Goal: Task Accomplishment & Management: Manage account settings

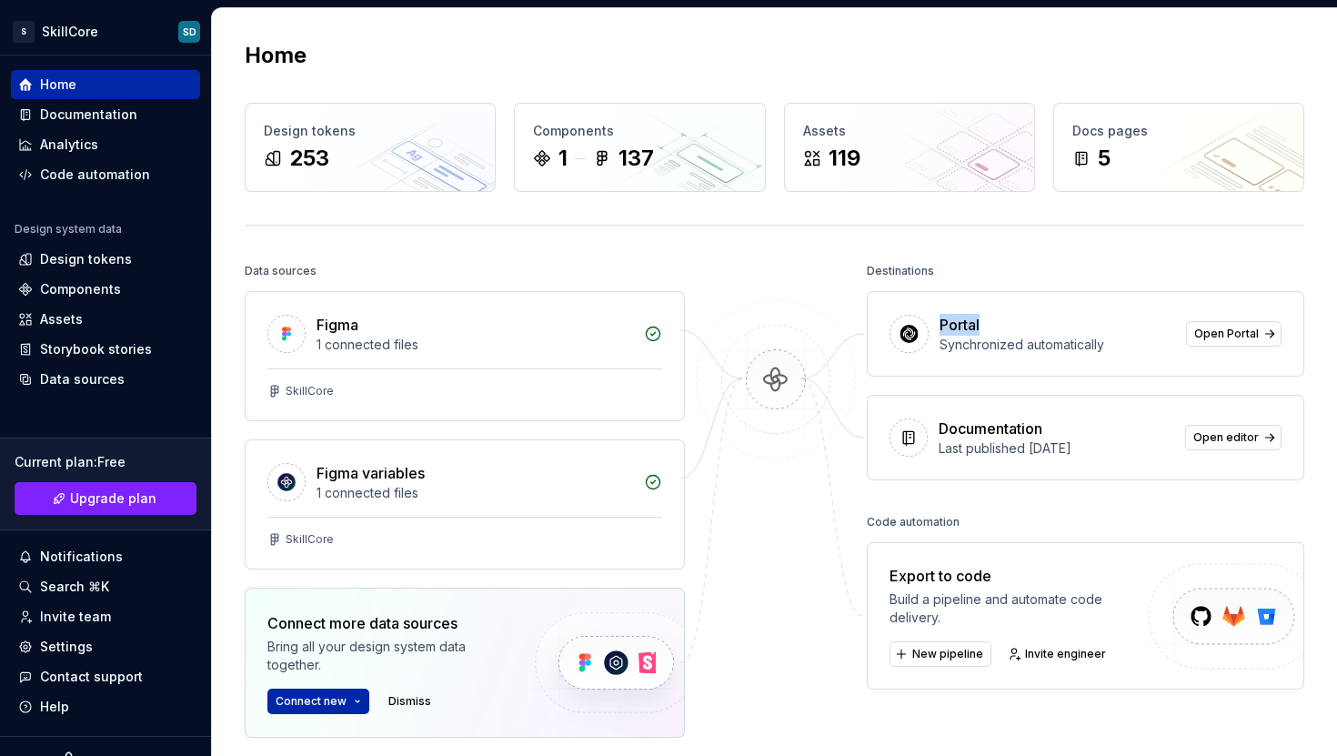
scroll to position [166, 0]
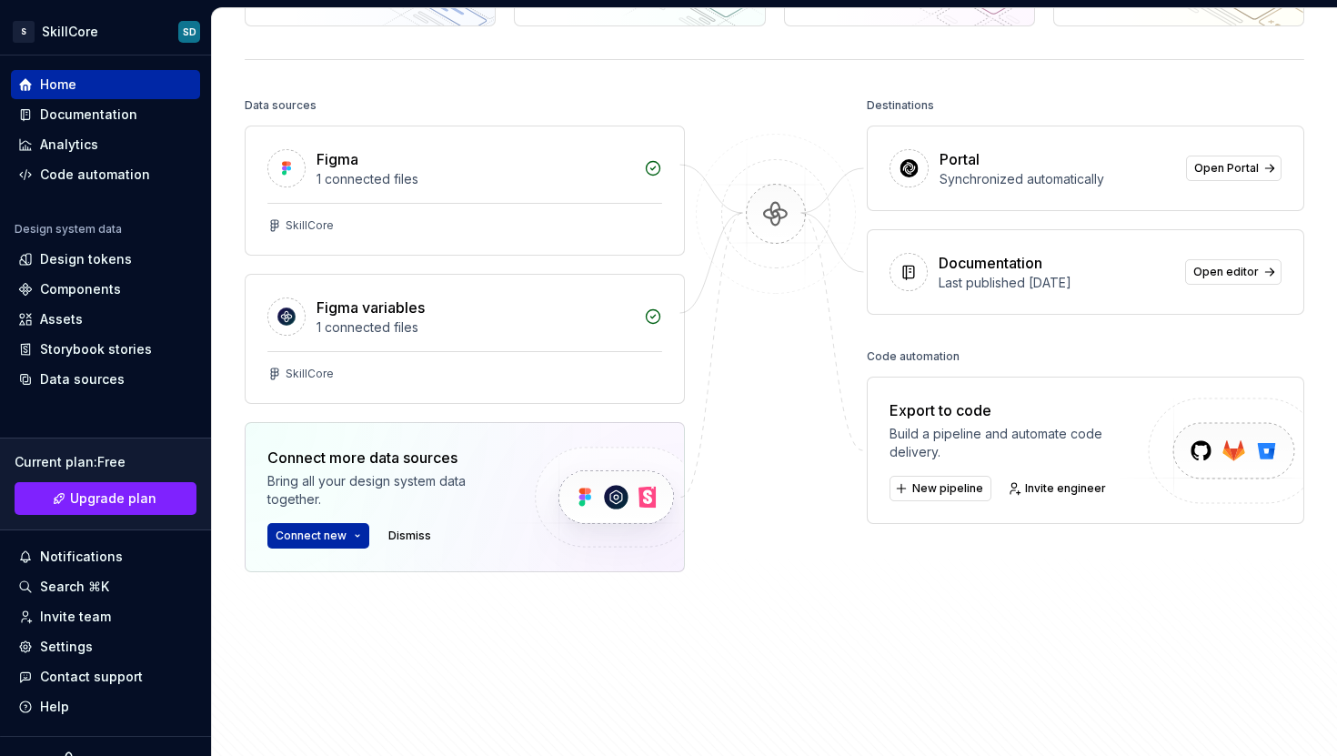
click at [984, 108] on div "Destinations" at bounding box center [1085, 105] width 437 height 25
click at [352, 539] on button "Connect new" at bounding box center [318, 535] width 102 height 25
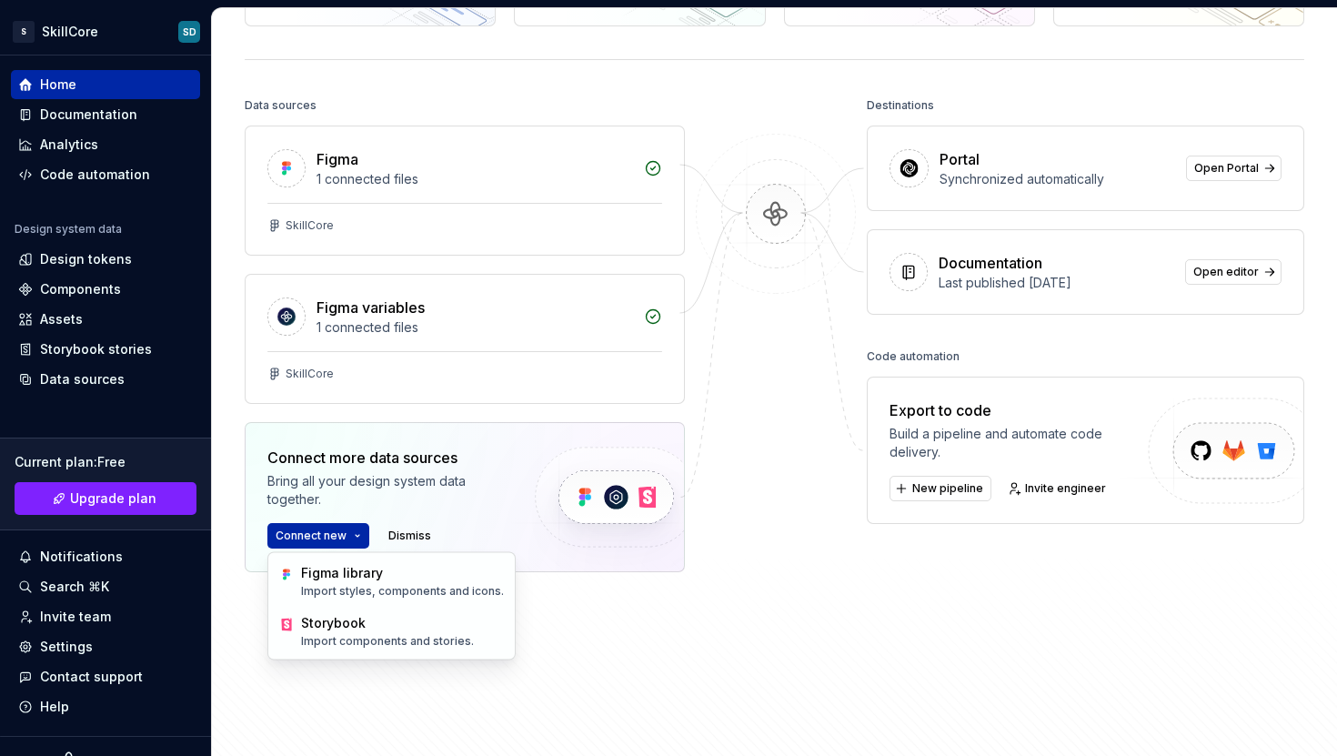
click at [788, 547] on div at bounding box center [776, 378] width 182 height 570
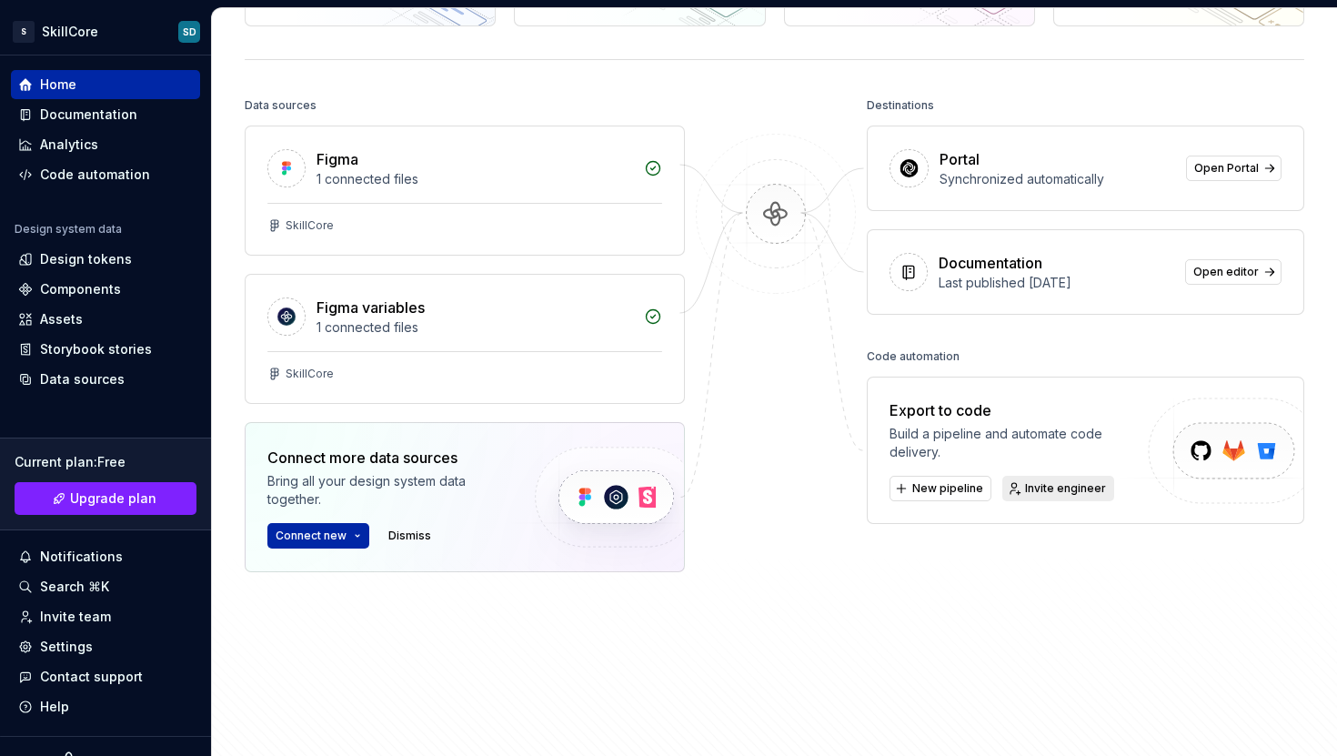
click at [1047, 492] on span "Invite engineer" at bounding box center [1065, 488] width 81 height 15
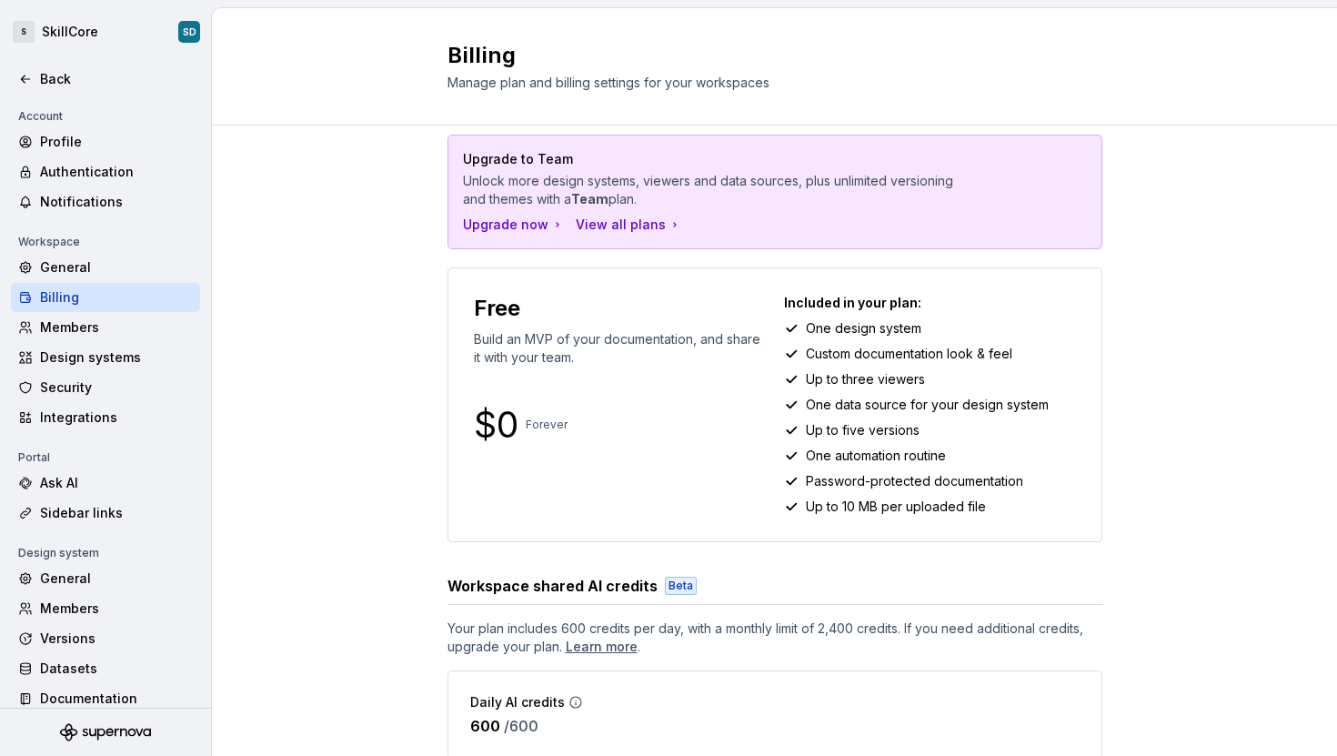
scroll to position [96, 0]
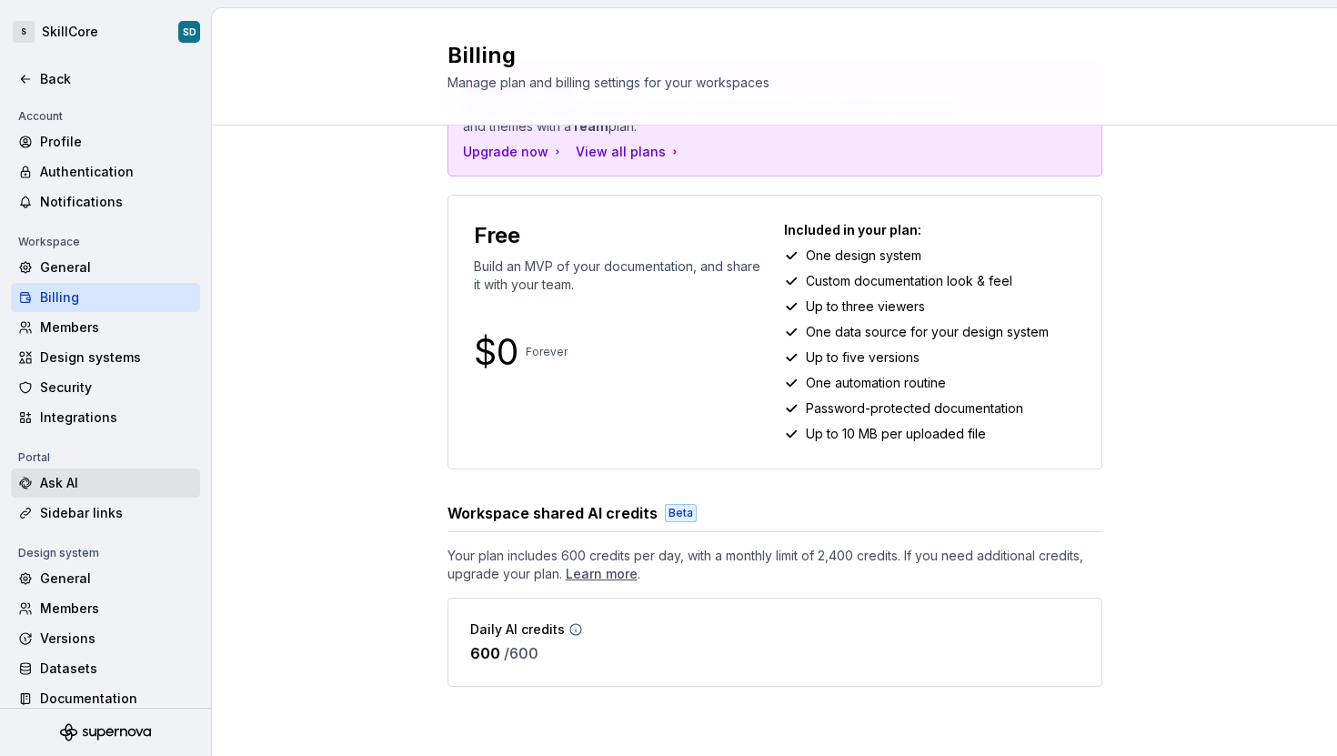
click at [70, 475] on div "Ask AI" at bounding box center [116, 483] width 153 height 18
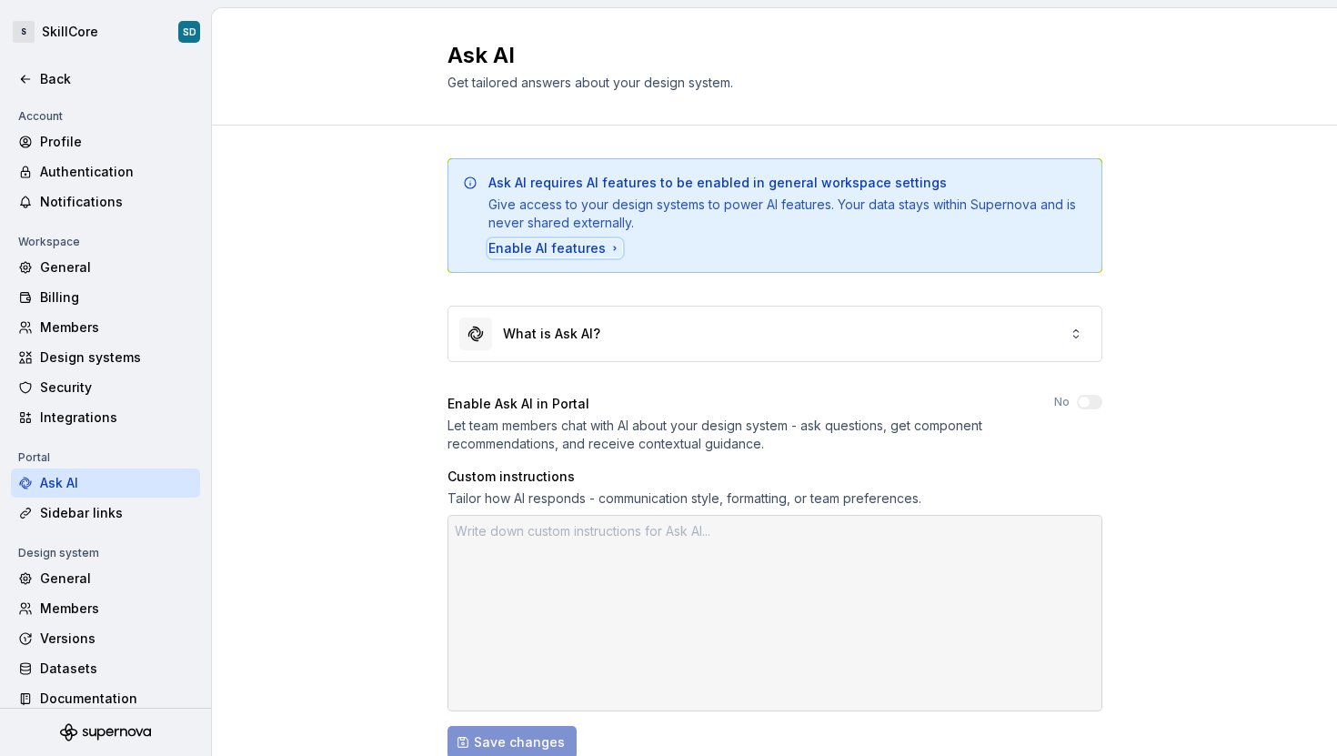
click at [572, 250] on div "Enable AI features" at bounding box center [555, 248] width 134 height 18
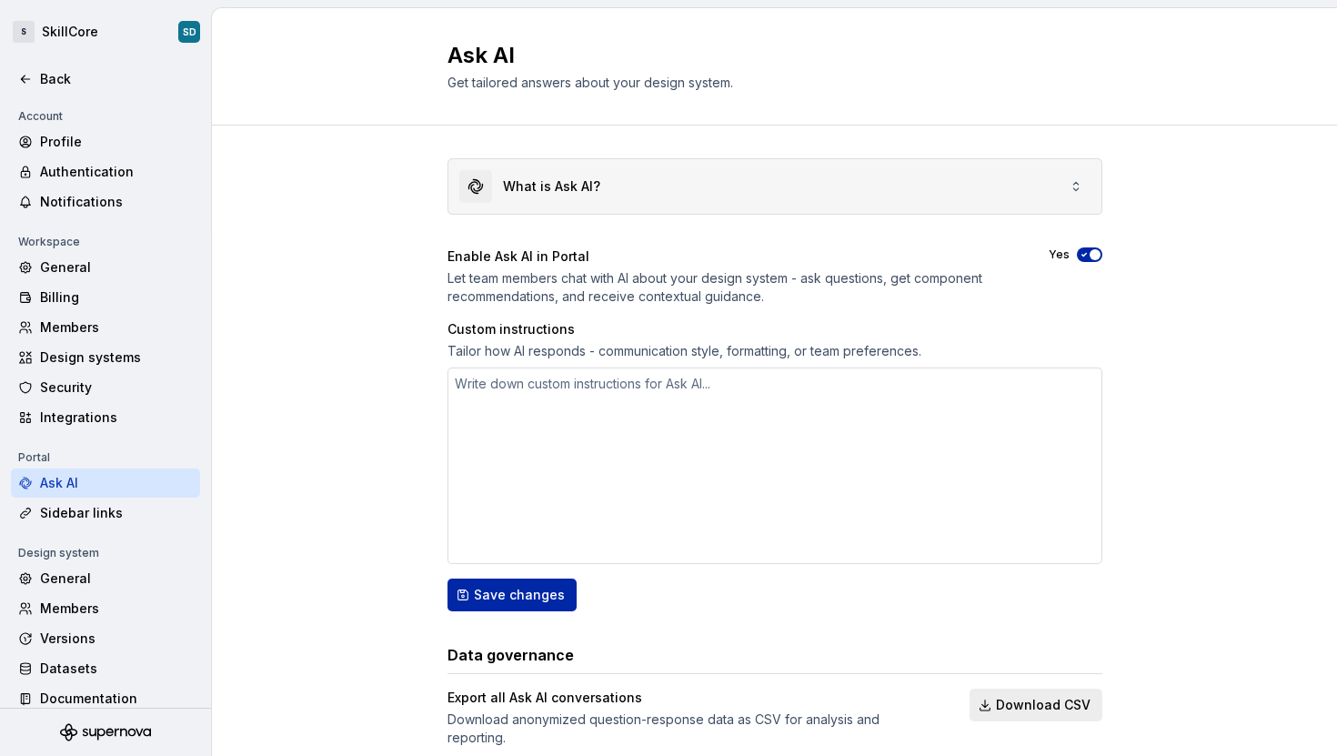
click at [698, 183] on div "What is Ask AI?" at bounding box center [774, 186] width 653 height 55
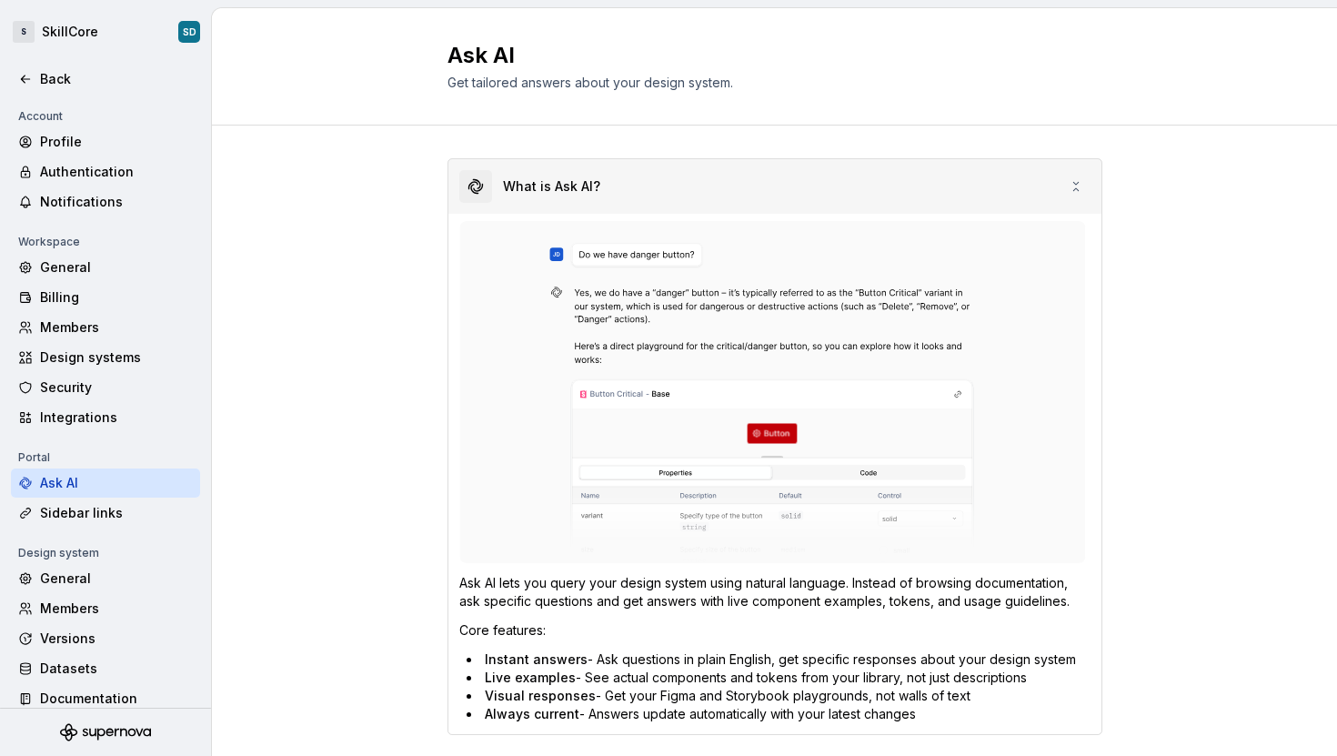
click at [1069, 188] on icon at bounding box center [1076, 186] width 15 height 15
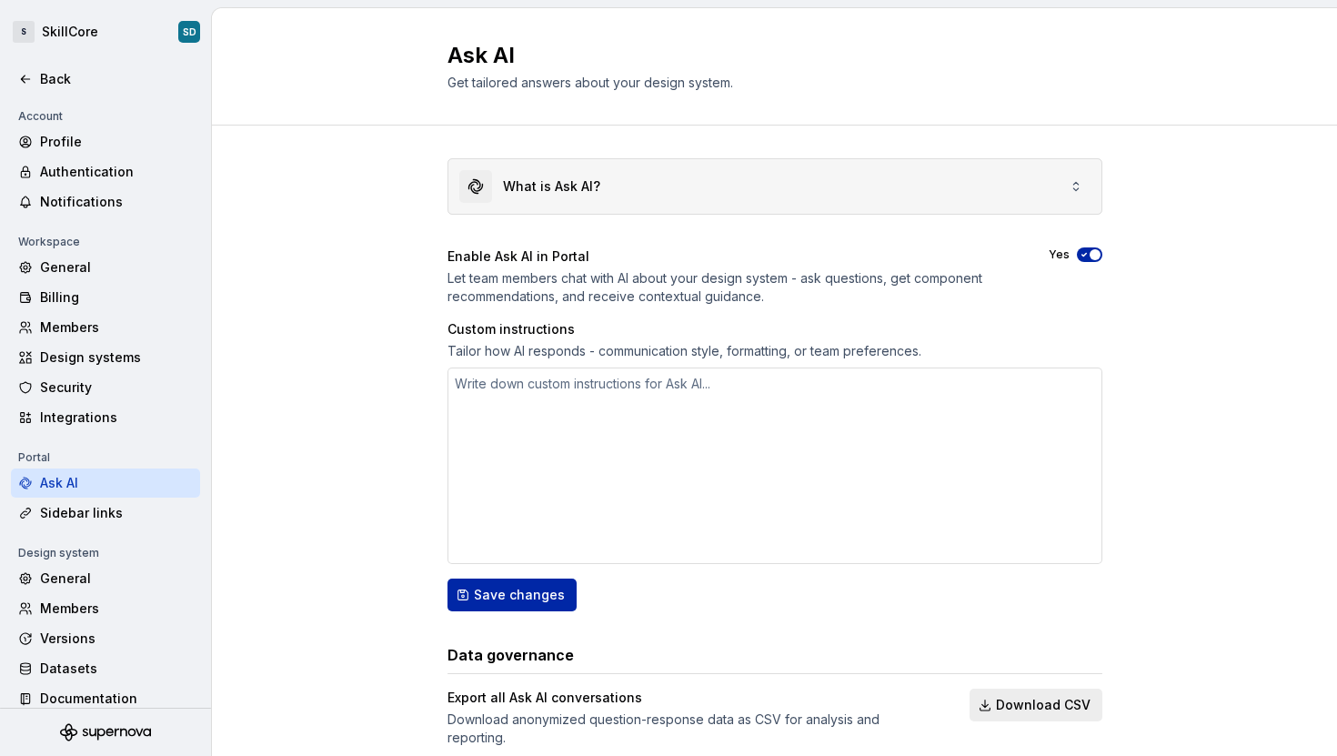
click at [1069, 188] on icon at bounding box center [1076, 186] width 15 height 15
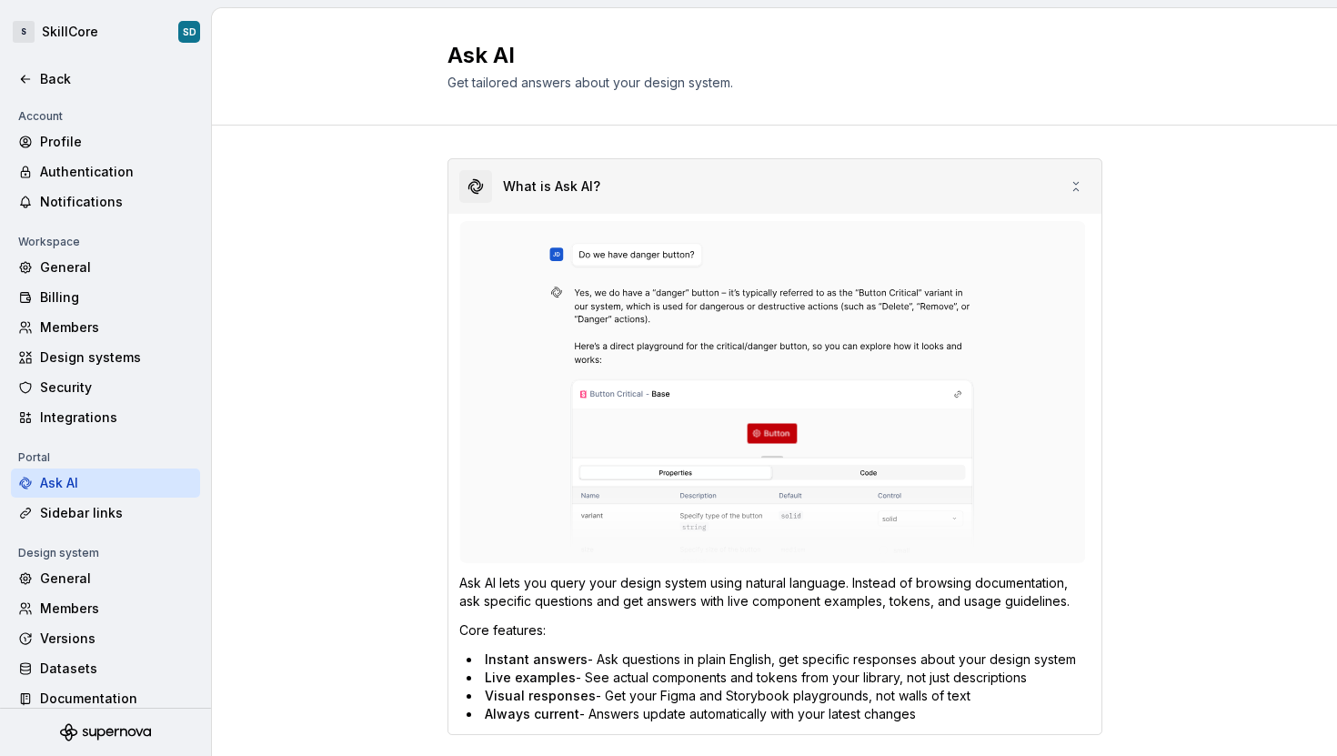
click at [1069, 188] on icon at bounding box center [1076, 186] width 15 height 15
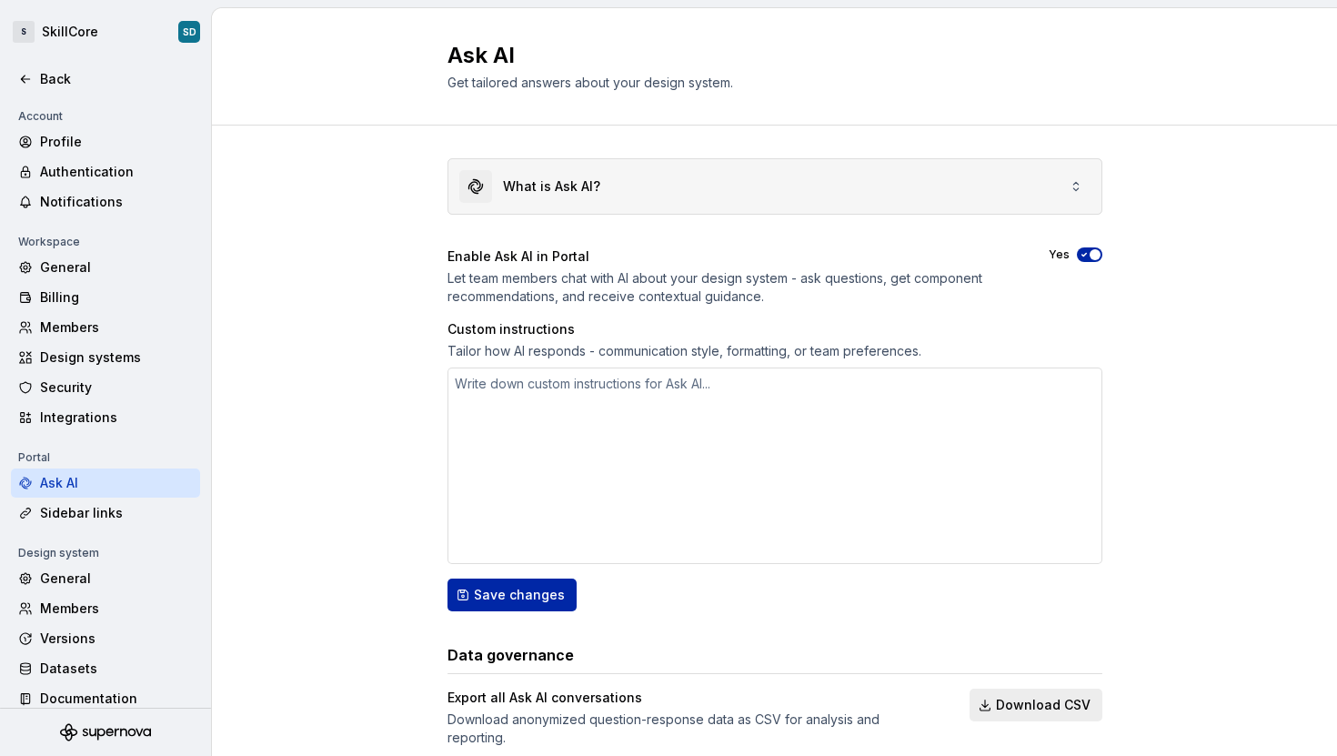
click at [1069, 188] on icon at bounding box center [1076, 186] width 15 height 15
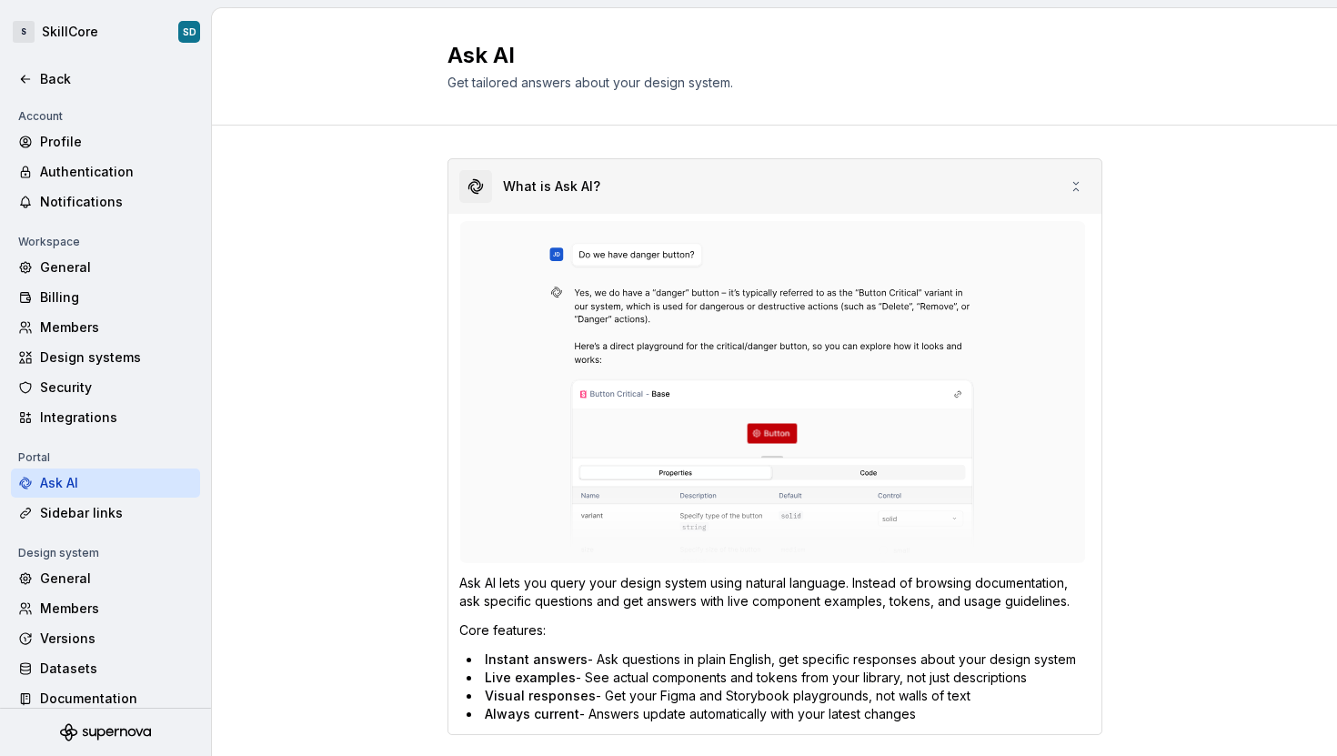
click at [1069, 188] on icon at bounding box center [1076, 186] width 15 height 15
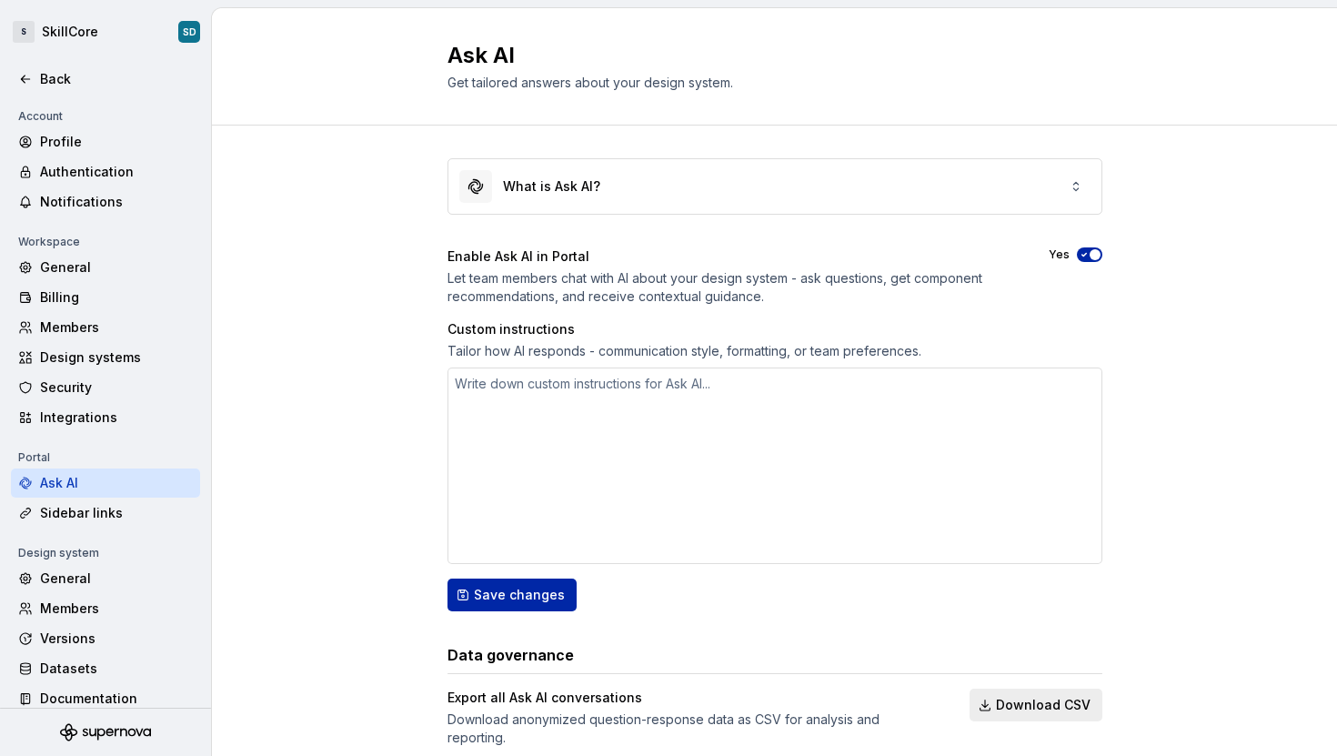
click at [1079, 251] on icon "button" at bounding box center [1084, 254] width 15 height 11
click at [1080, 256] on span "button" at bounding box center [1084, 254] width 11 height 11
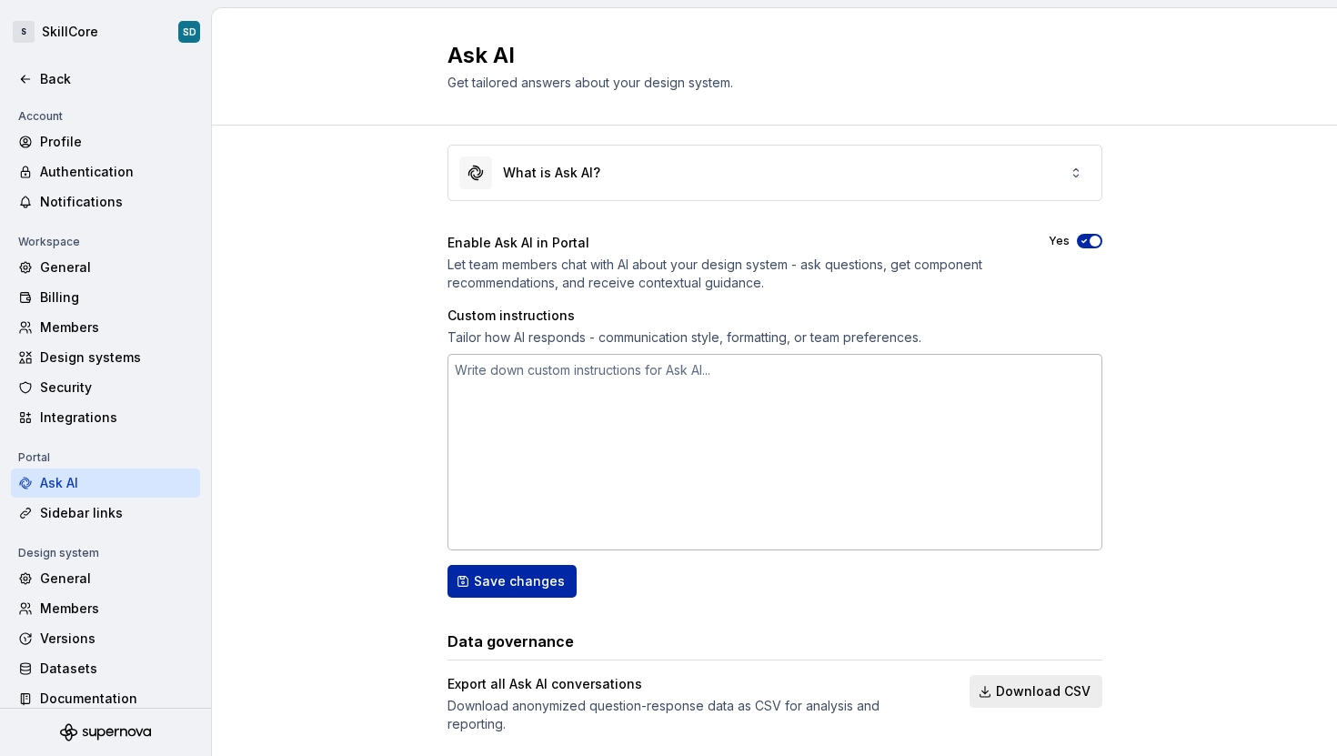
scroll to position [42, 0]
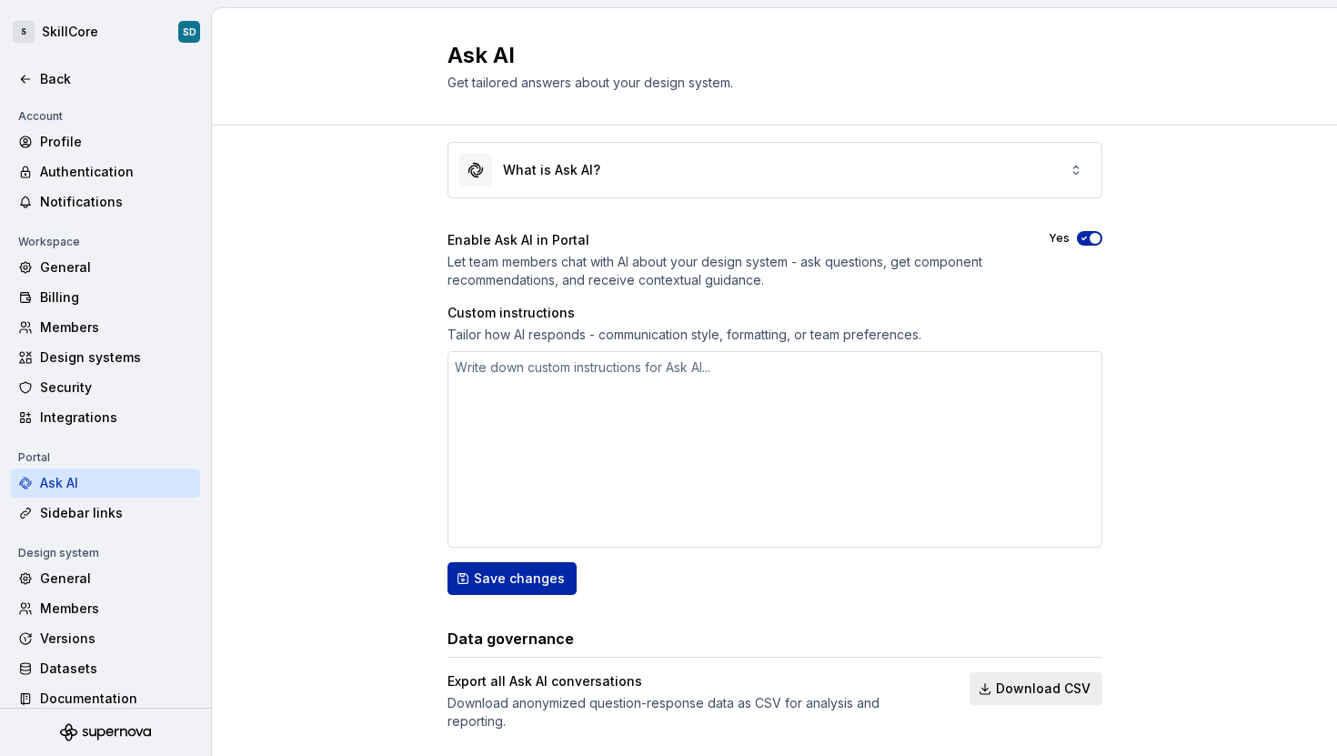
type textarea "*"
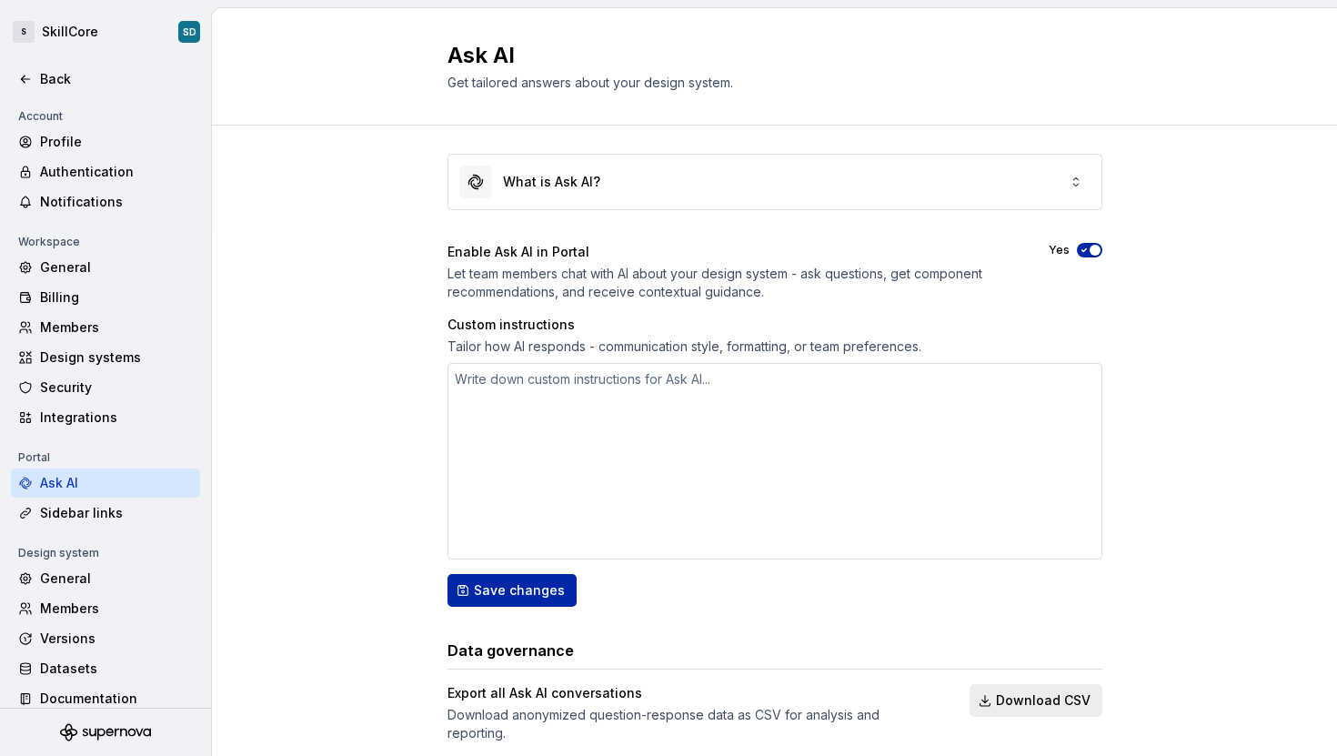
scroll to position [0, 0]
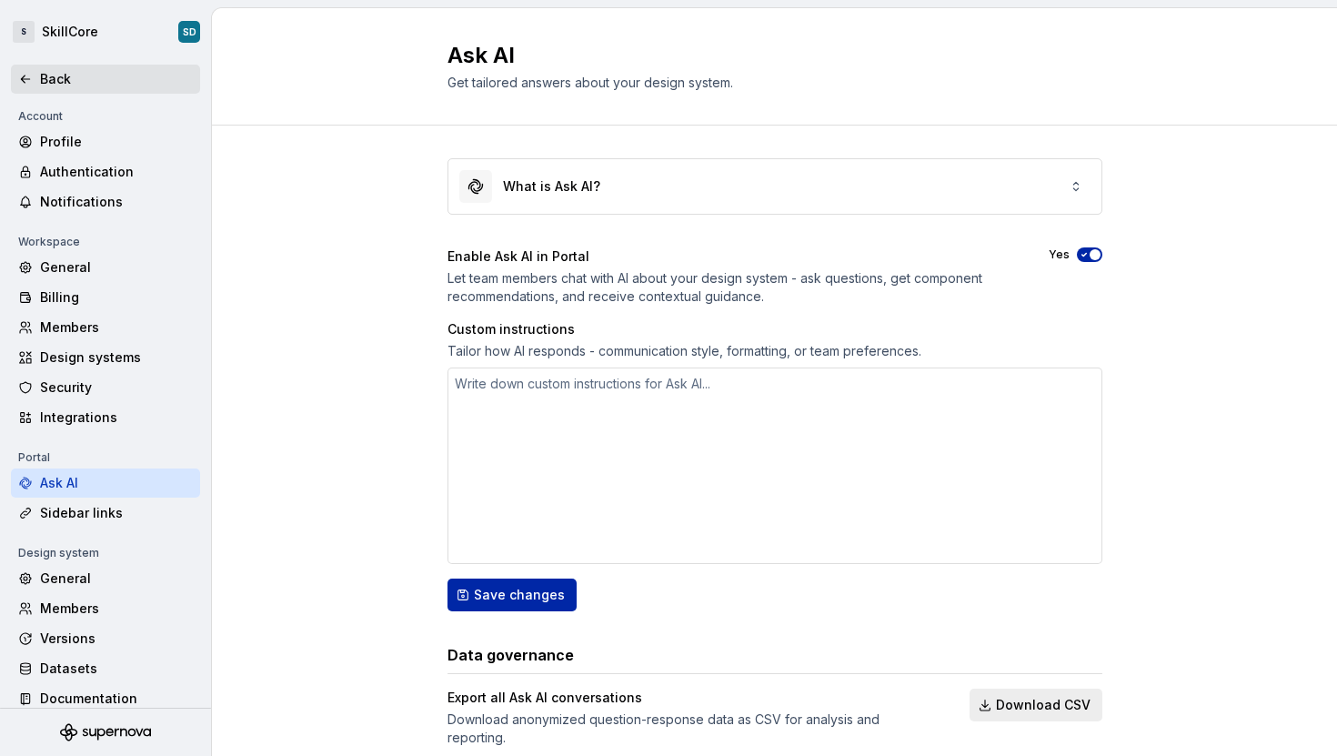
click at [56, 81] on div "Back" at bounding box center [116, 79] width 153 height 18
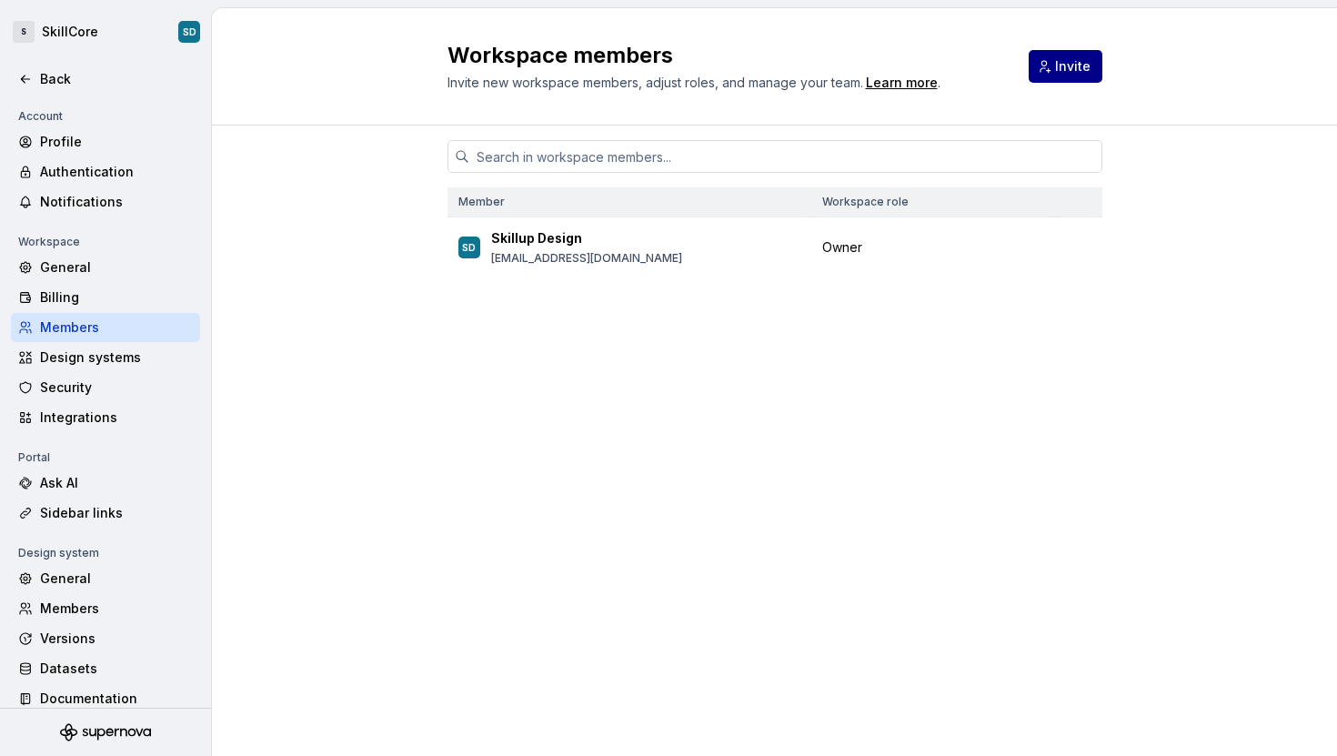
click at [1072, 60] on span "Invite" at bounding box center [1072, 66] width 35 height 18
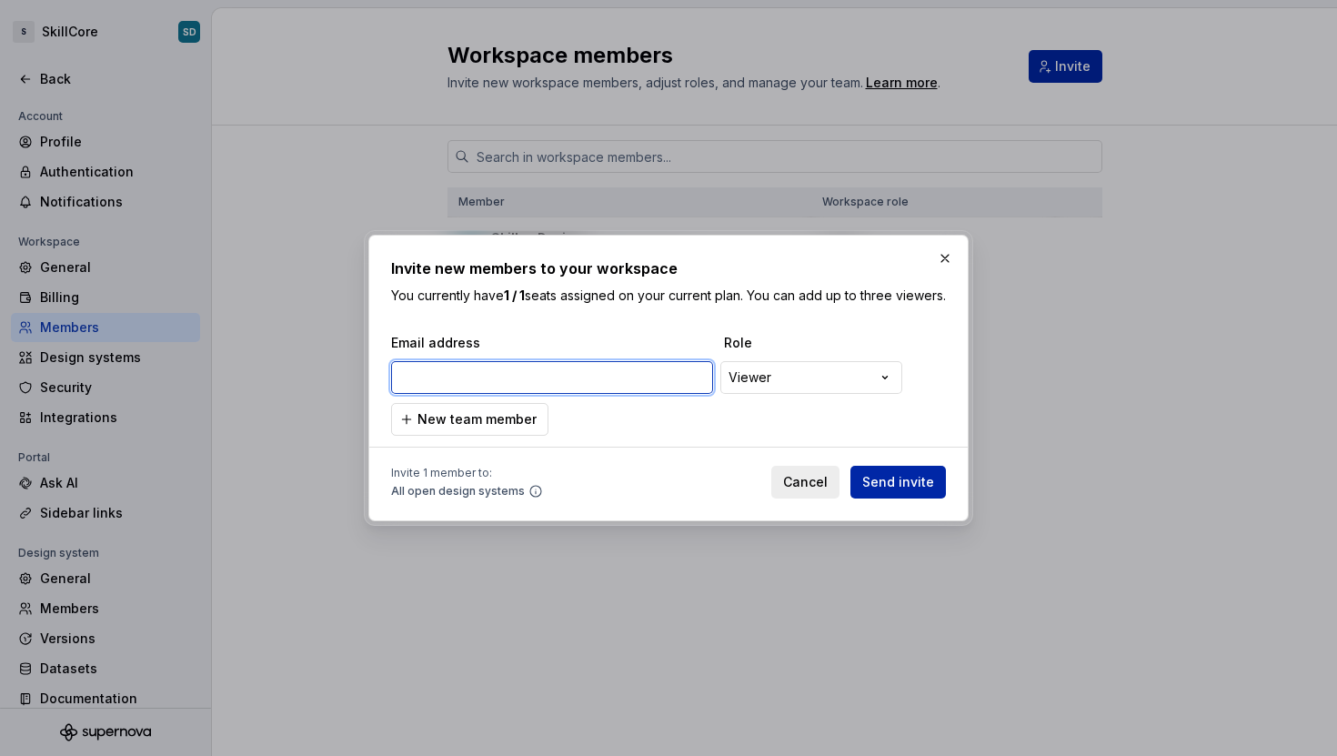
paste input "alexandre.moatty@skillup.co"
type input "alexandre.moatty@skillup.co"
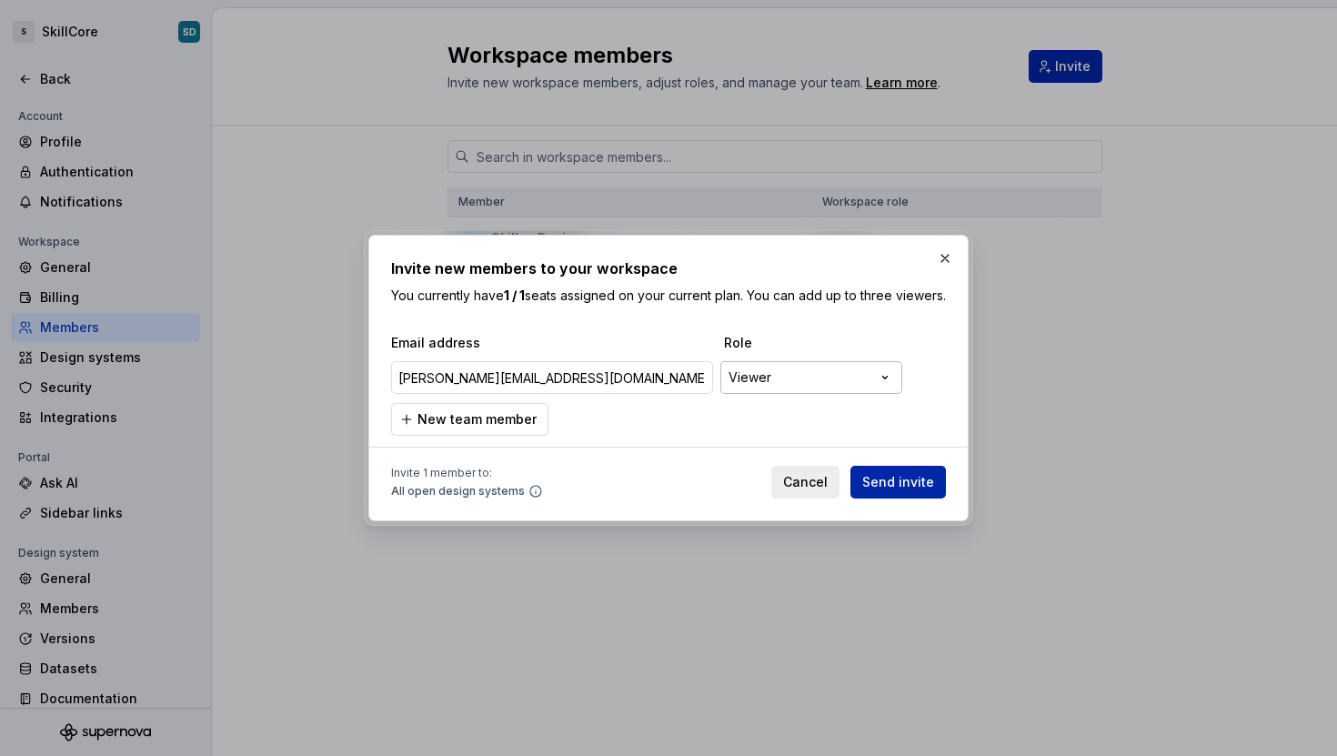
click at [855, 393] on div "**********" at bounding box center [668, 378] width 1337 height 756
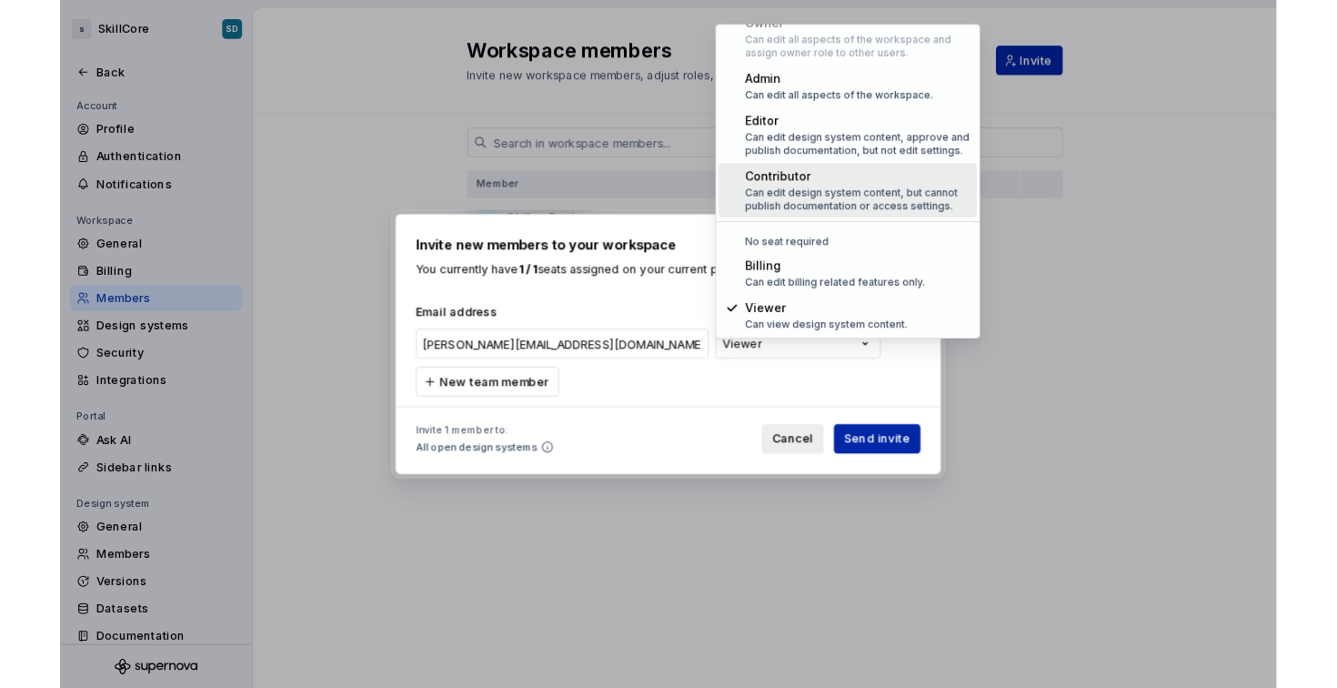
scroll to position [50, 0]
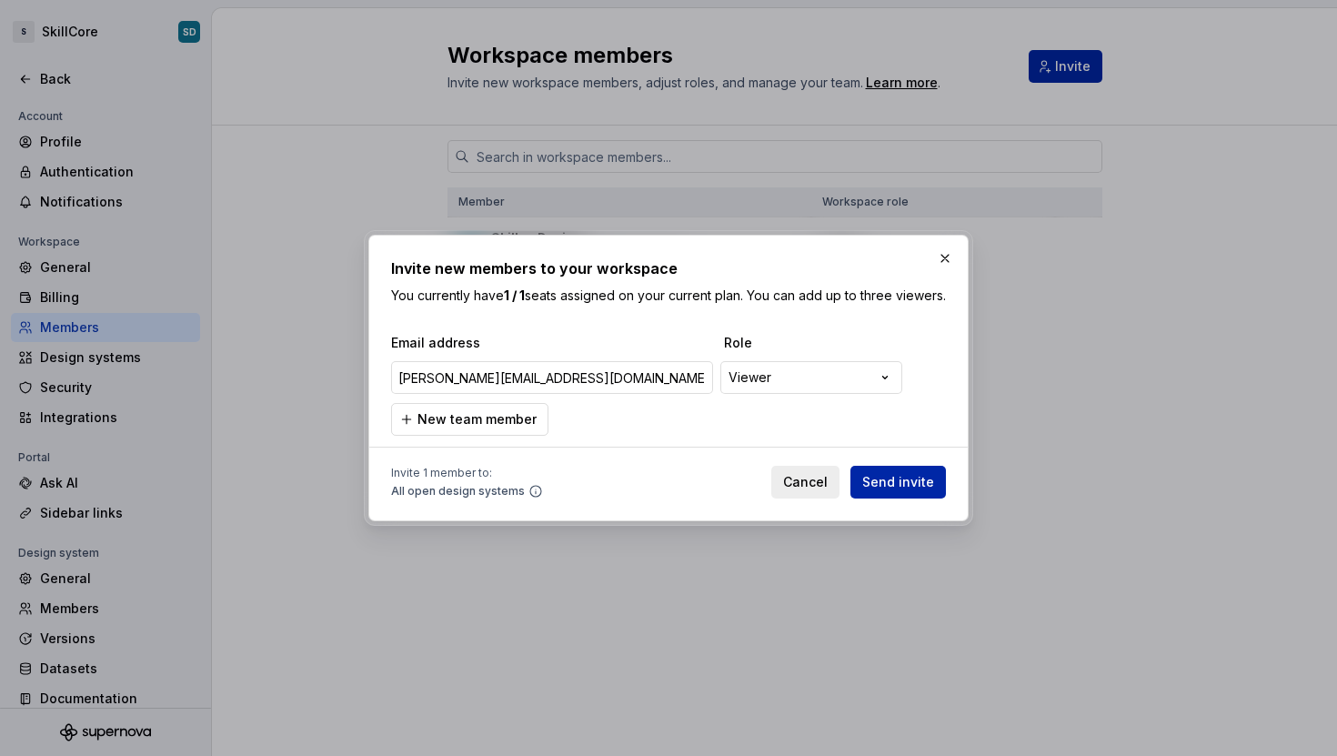
click at [704, 417] on div "**********" at bounding box center [668, 378] width 1337 height 756
click at [894, 491] on span "Send invite" at bounding box center [898, 482] width 72 height 18
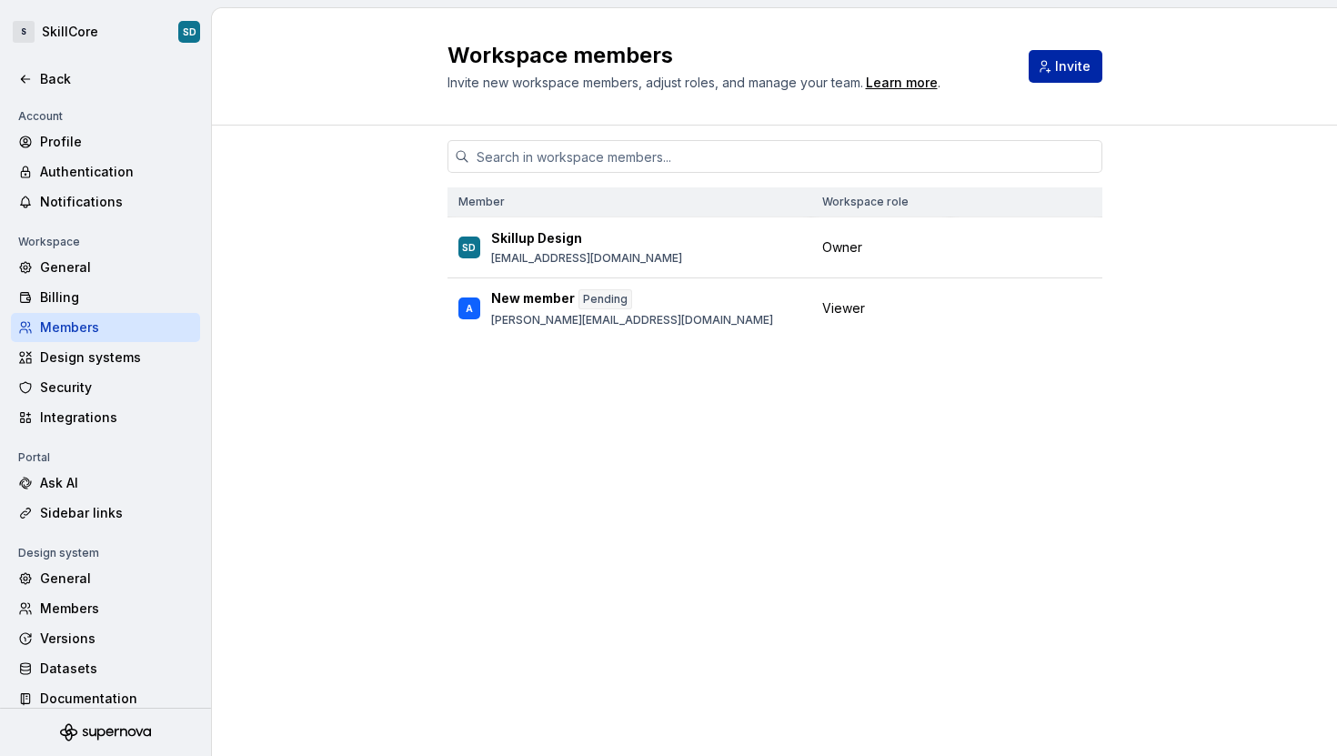
click at [706, 559] on div "Member Workspace role SD Skillup Design skillup.product@gmail.com Owner A New m…" at bounding box center [774, 406] width 655 height 561
